Goal: Browse casually

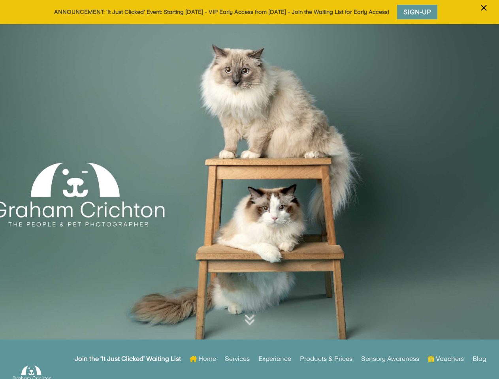
click at [249, 190] on div at bounding box center [249, 194] width 499 height 341
click at [484, 13] on span "×" at bounding box center [484, 7] width 8 height 15
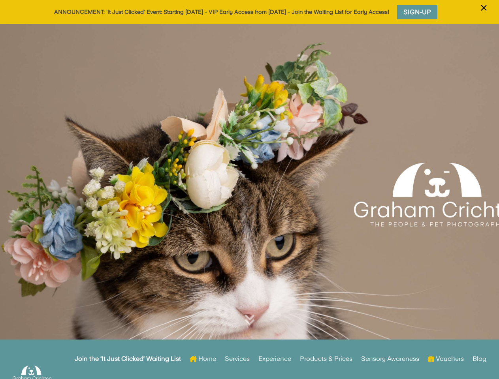
click at [249, 201] on div at bounding box center [249, 194] width 499 height 341
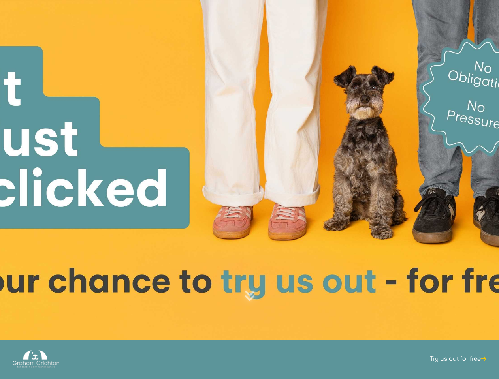
click at [249, 190] on div at bounding box center [249, 170] width 499 height 341
